Goal: Information Seeking & Learning: Learn about a topic

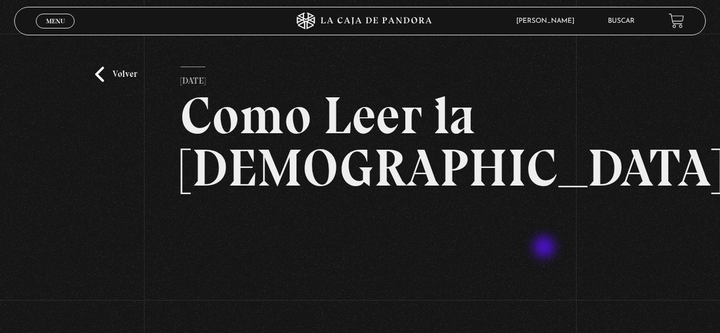
scroll to position [114, 0]
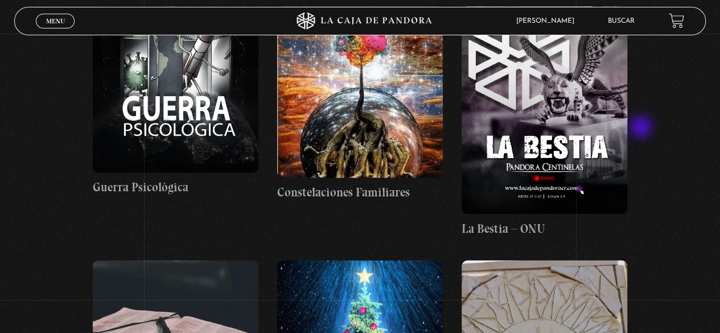
scroll to position [5060, 0]
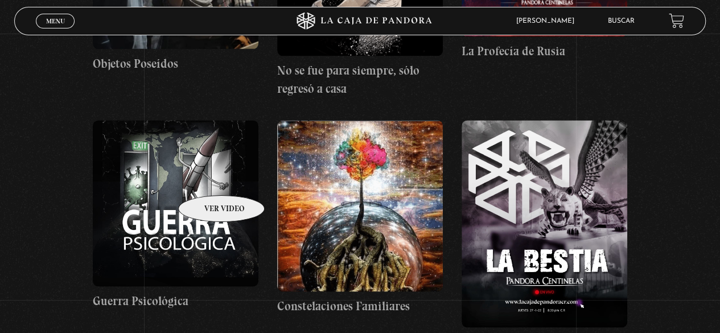
click at [205, 177] on figure at bounding box center [176, 203] width 166 height 166
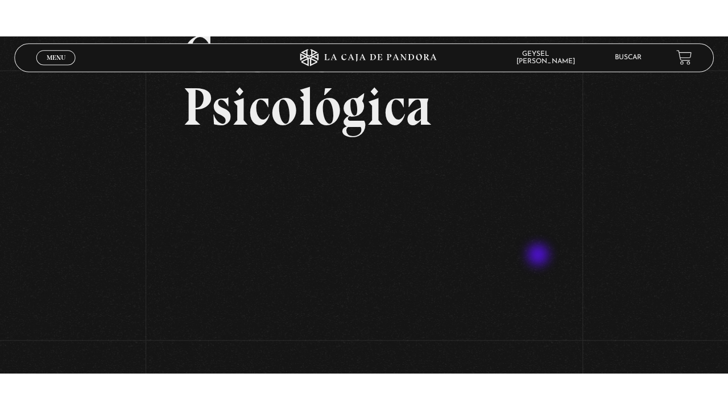
scroll to position [114, 0]
